Goal: Task Accomplishment & Management: Use online tool/utility

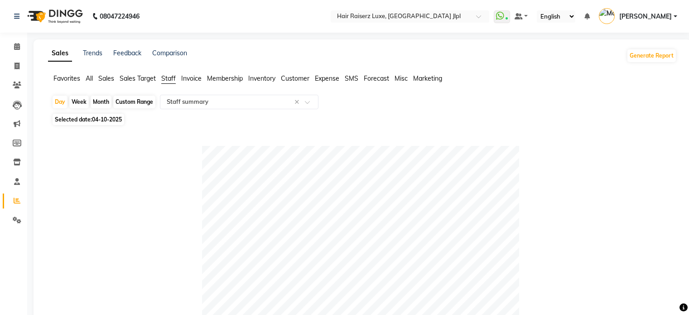
select select "full_report"
select select "csv"
select select "25"
click at [19, 63] on icon at bounding box center [17, 66] width 5 height 7
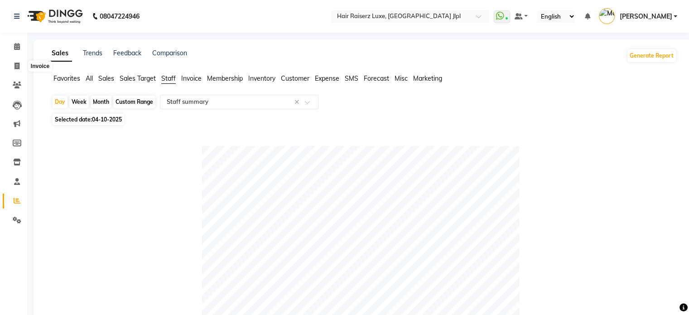
select select "service"
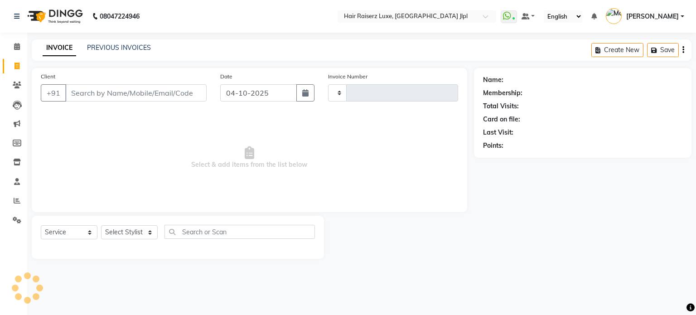
type input "3788"
select select "5409"
click at [109, 52] on div "PREVIOUS INVOICES" at bounding box center [119, 48] width 64 height 10
click at [109, 48] on link "PREVIOUS INVOICES" at bounding box center [119, 48] width 64 height 8
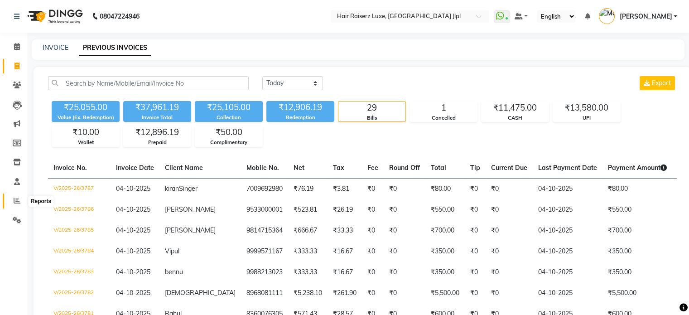
click at [19, 204] on icon at bounding box center [17, 200] width 7 height 7
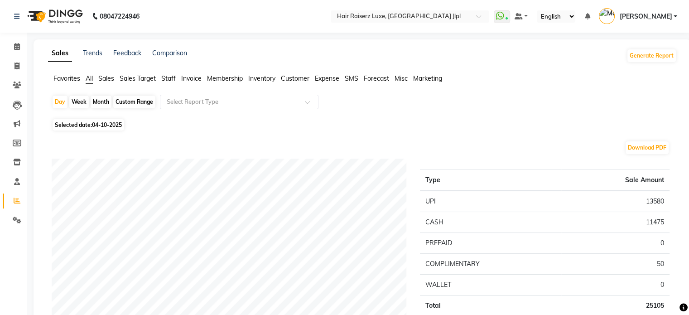
click at [131, 80] on span "Sales Target" at bounding box center [138, 78] width 36 height 8
